Goal: Navigation & Orientation: Find specific page/section

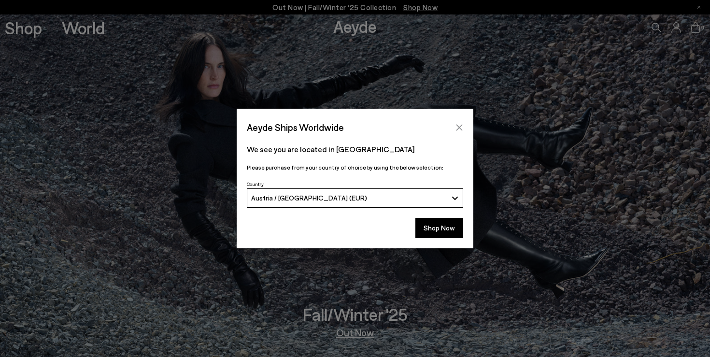
click at [456, 121] on button "Close" at bounding box center [459, 127] width 14 height 14
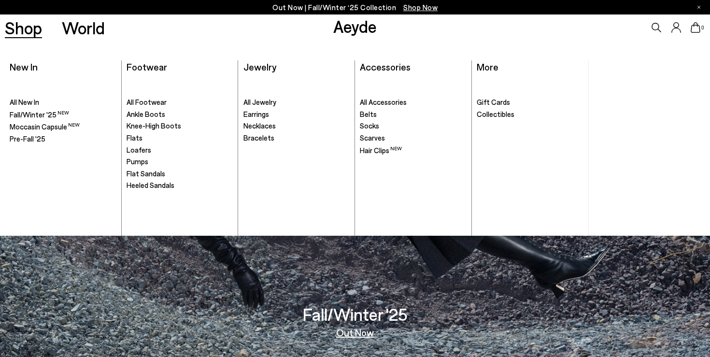
click at [19, 25] on link "Shop" at bounding box center [23, 27] width 37 height 17
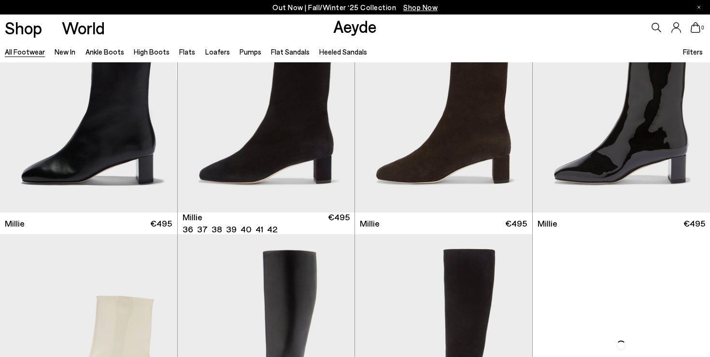
scroll to position [4278, 0]
